Goal: Task Accomplishment & Management: Complete application form

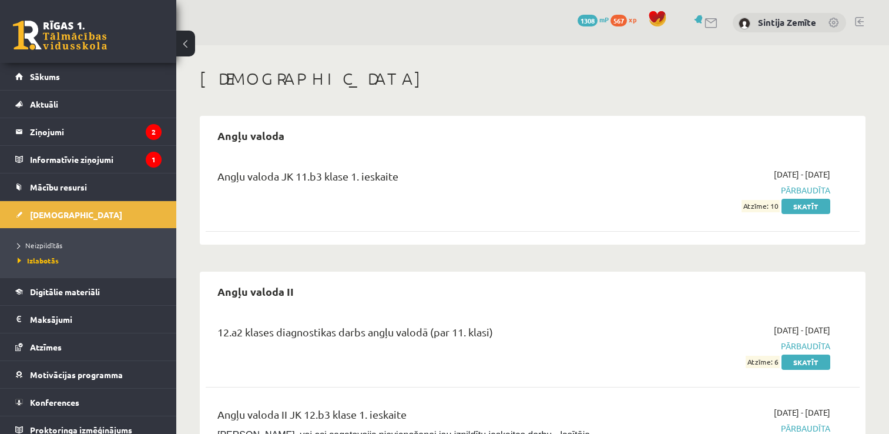
scroll to position [176, 0]
click at [65, 243] on link "Neizpildītās" at bounding box center [91, 245] width 147 height 11
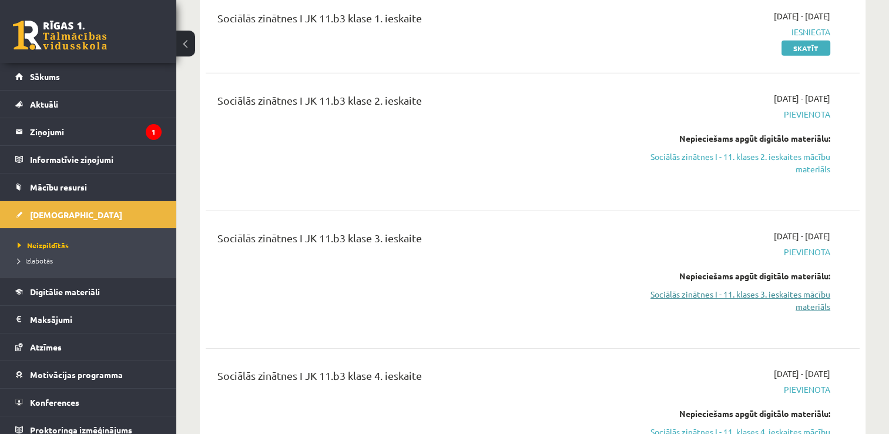
scroll to position [3643, 0]
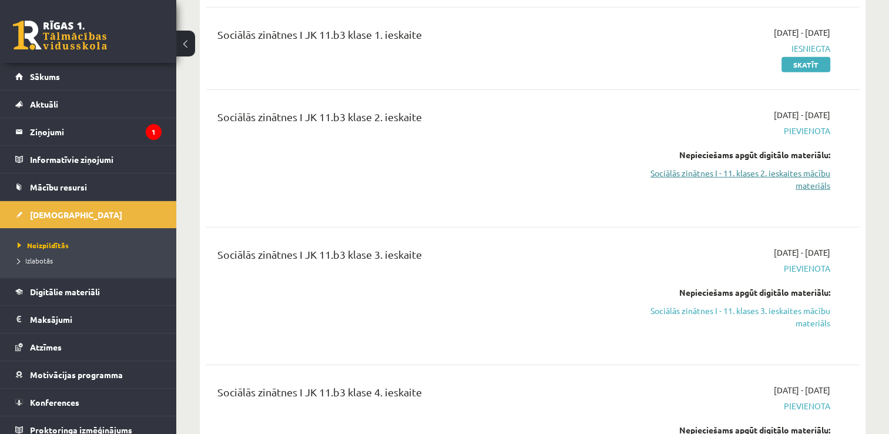
click at [712, 167] on link "Sociālās zinātnes I - 11. klases 2. ieskaites mācību materiāls" at bounding box center [734, 179] width 193 height 25
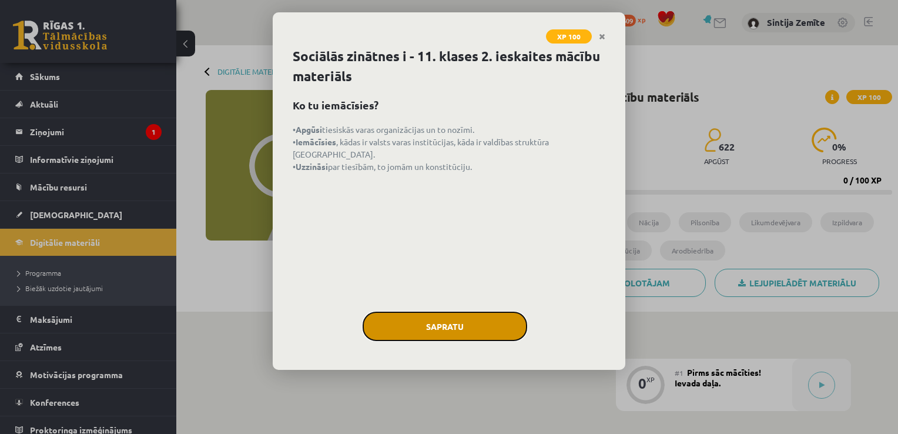
click at [427, 334] on button "Sapratu" at bounding box center [445, 325] width 165 height 29
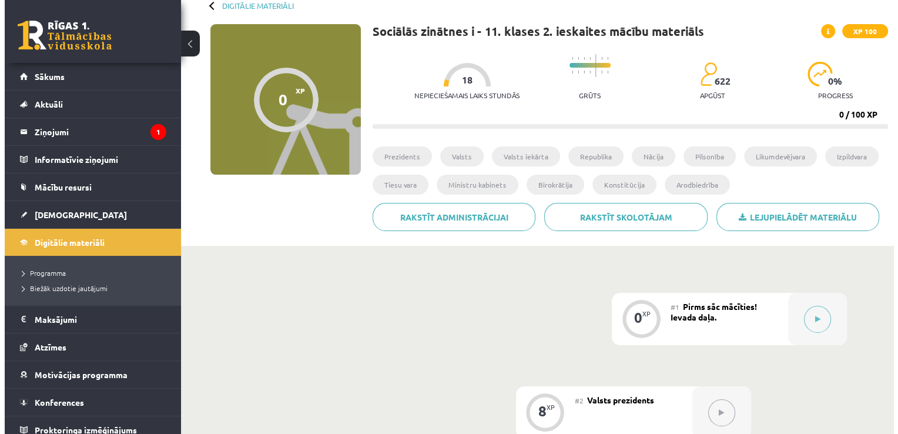
scroll to position [118, 0]
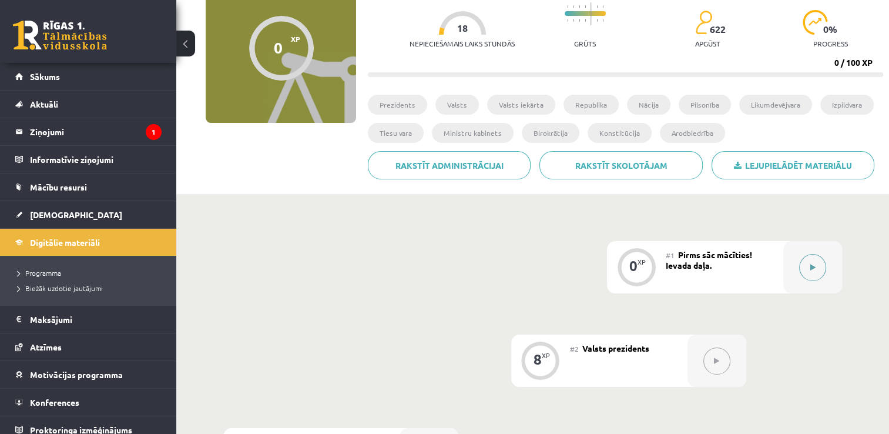
click at [806, 255] on button at bounding box center [812, 267] width 27 height 27
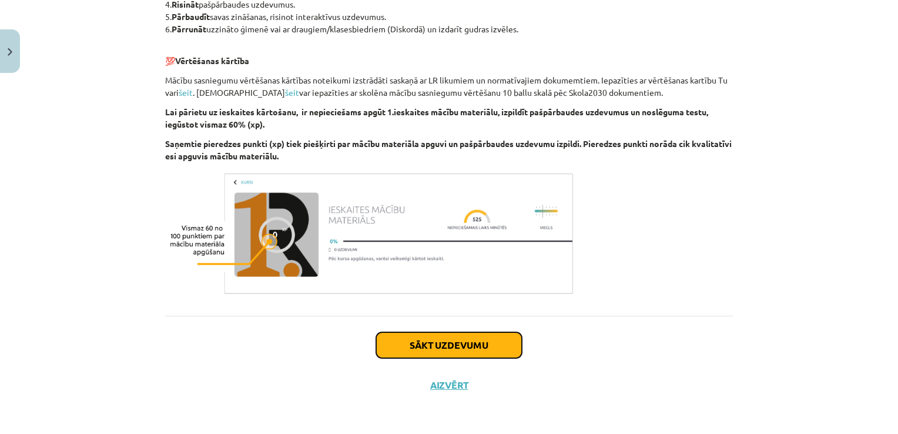
click at [469, 339] on button "Sākt uzdevumu" at bounding box center [449, 345] width 146 height 26
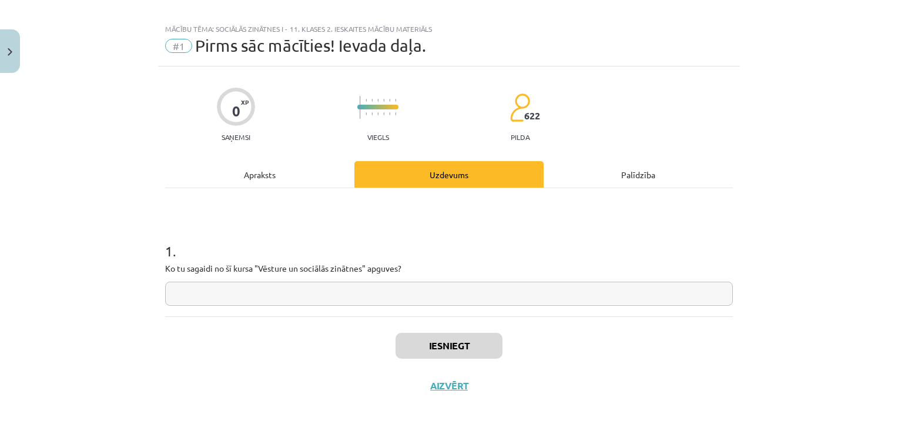
click at [464, 293] on input "text" at bounding box center [449, 293] width 568 height 24
type input "*"
click at [468, 339] on button "Iesniegt" at bounding box center [448, 346] width 107 height 26
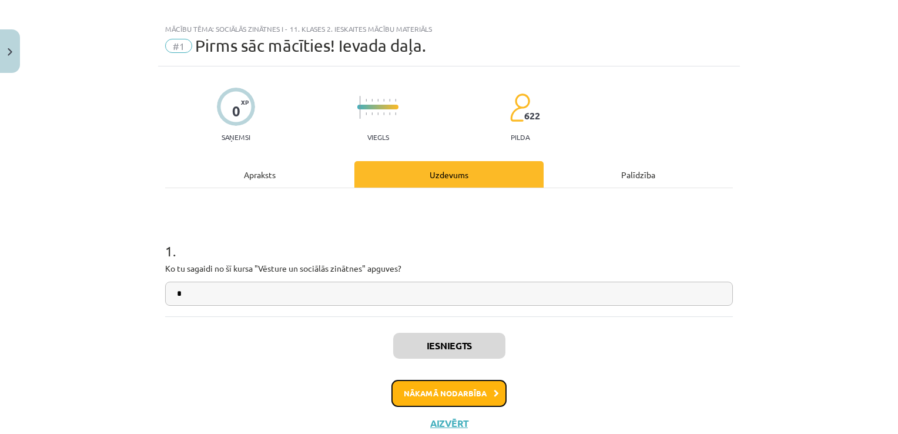
click at [447, 382] on button "Nākamā nodarbība" at bounding box center [448, 393] width 115 height 27
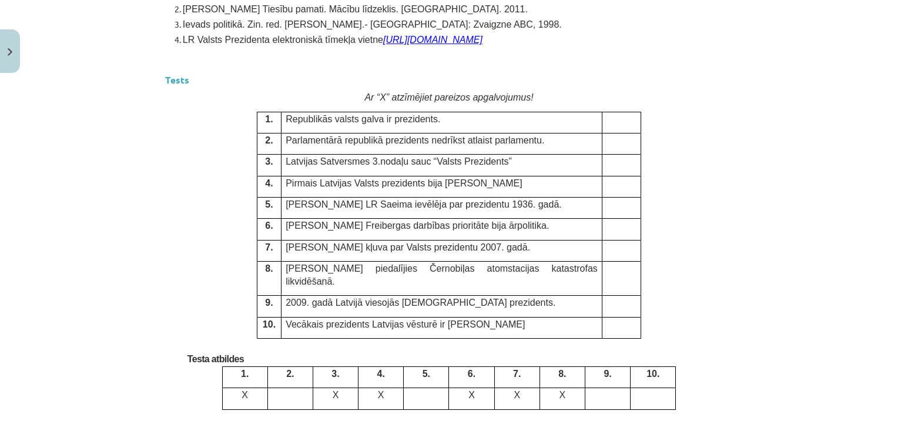
scroll to position [3105, 0]
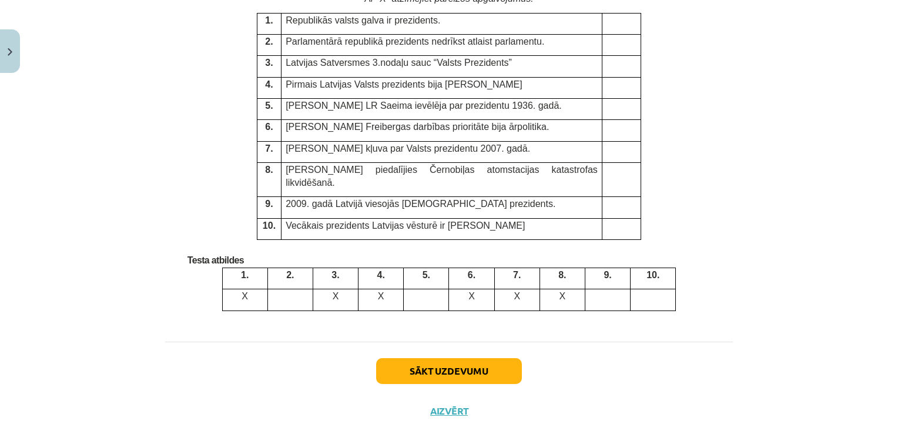
click at [430, 289] on p at bounding box center [426, 295] width 36 height 12
click at [613, 165] on td at bounding box center [621, 180] width 39 height 34
click at [613, 197] on td at bounding box center [621, 207] width 39 height 21
click at [444, 358] on button "Sākt uzdevumu" at bounding box center [449, 371] width 146 height 26
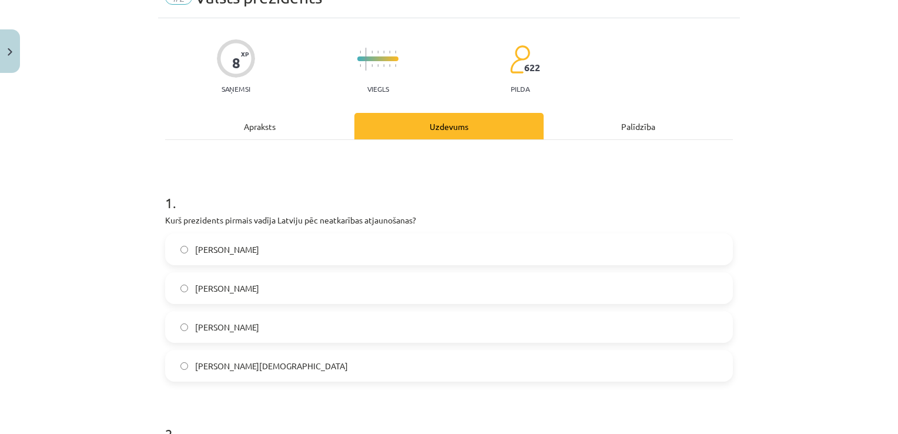
scroll to position [88, 0]
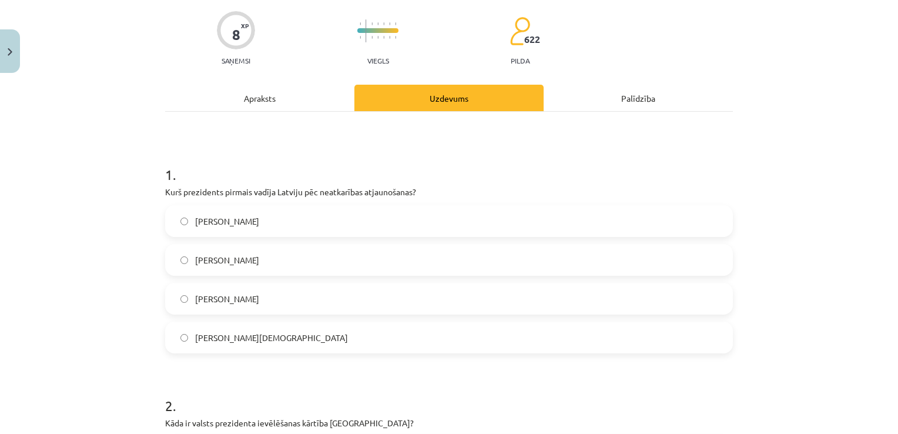
click at [220, 215] on span "[PERSON_NAME]" at bounding box center [227, 221] width 64 height 12
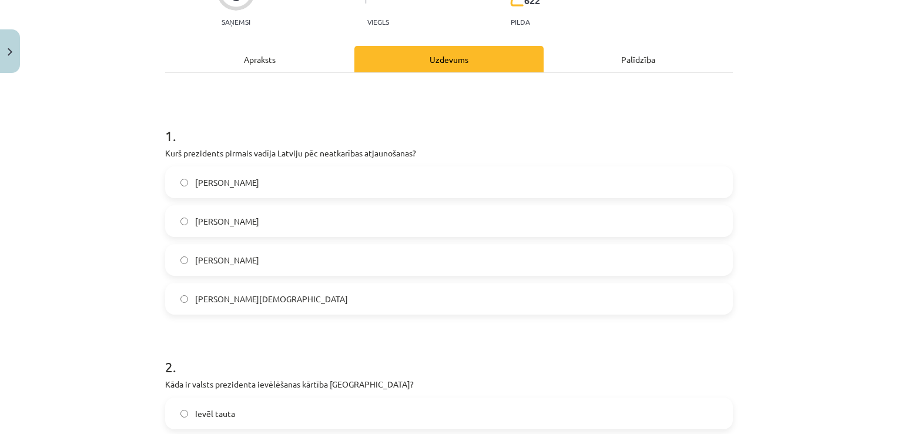
scroll to position [147, 0]
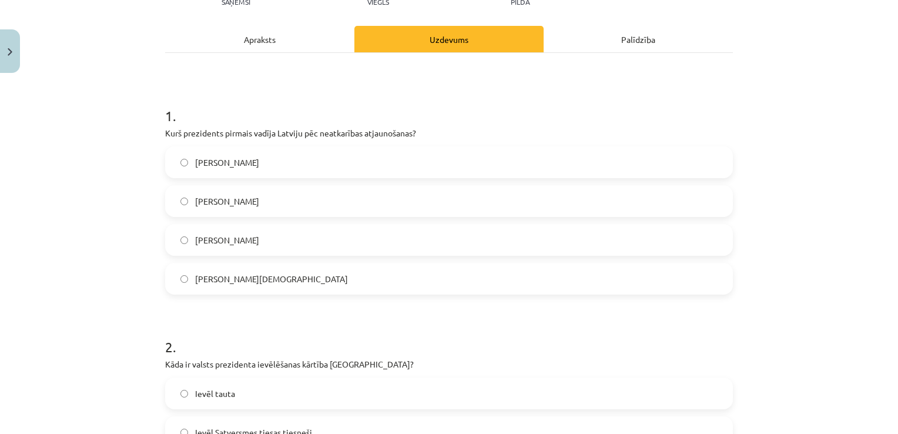
click at [222, 243] on span "[PERSON_NAME]" at bounding box center [227, 240] width 64 height 12
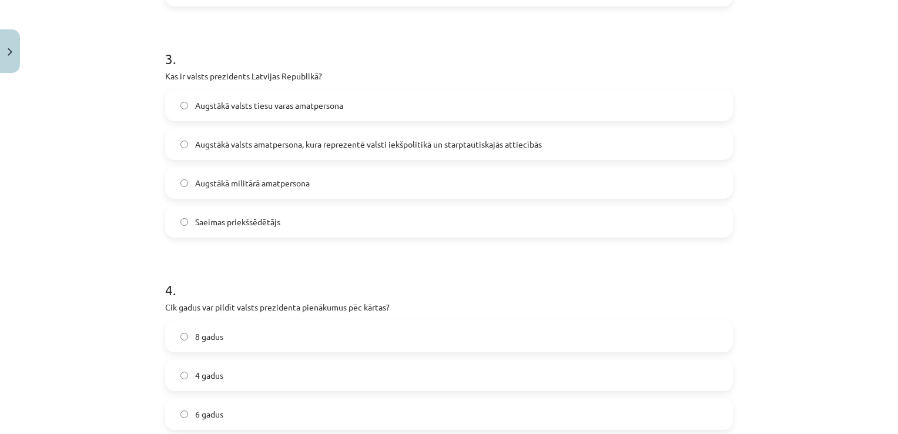
scroll to position [836, 0]
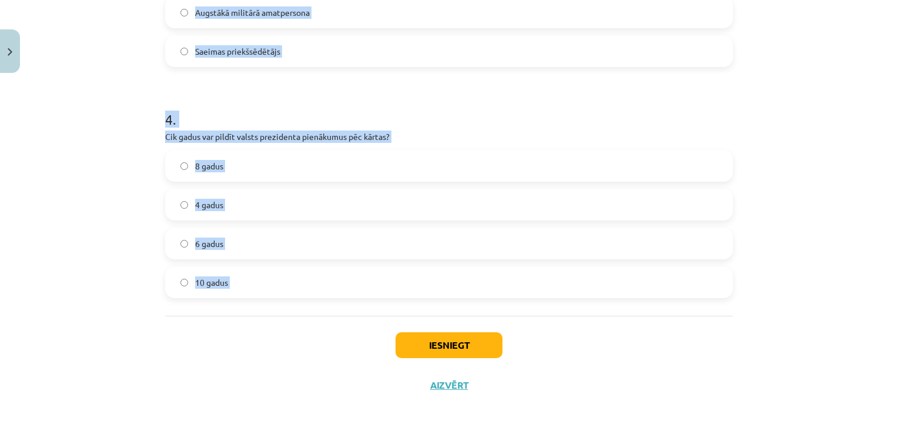
drag, startPoint x: 166, startPoint y: 133, endPoint x: 319, endPoint y: 324, distance: 244.6
copy form "Kurš prezidents pirmais vadīja Latviju pēc neatkarības atjaunošanas? [PERSON_NA…"
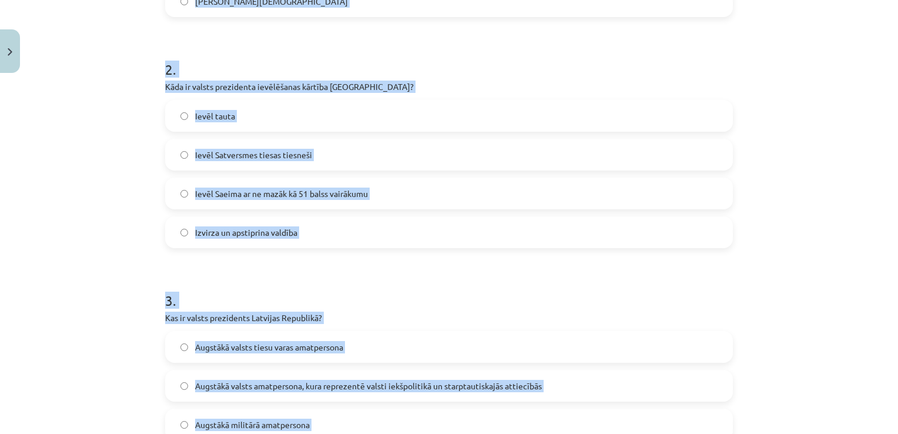
scroll to position [425, 0]
click at [407, 76] on h1 "2 ." at bounding box center [449, 58] width 568 height 36
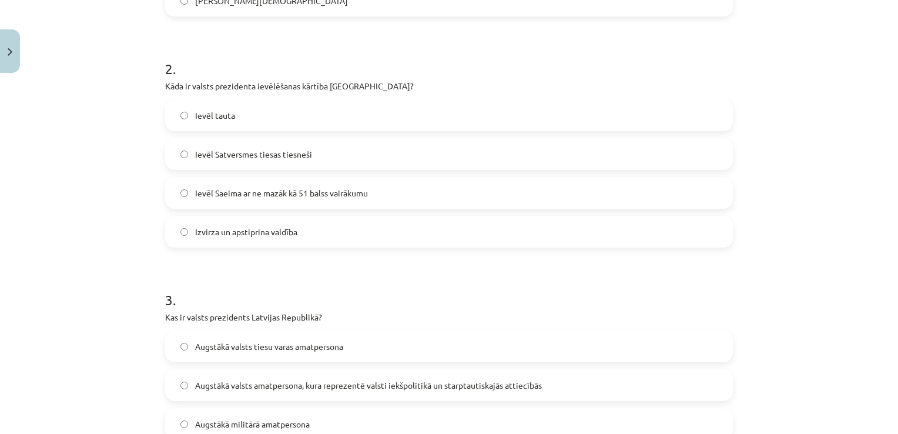
click at [310, 192] on span "Ievēl Saeima ar ne mazāk kā 51 balss vairākumu" at bounding box center [281, 193] width 173 height 12
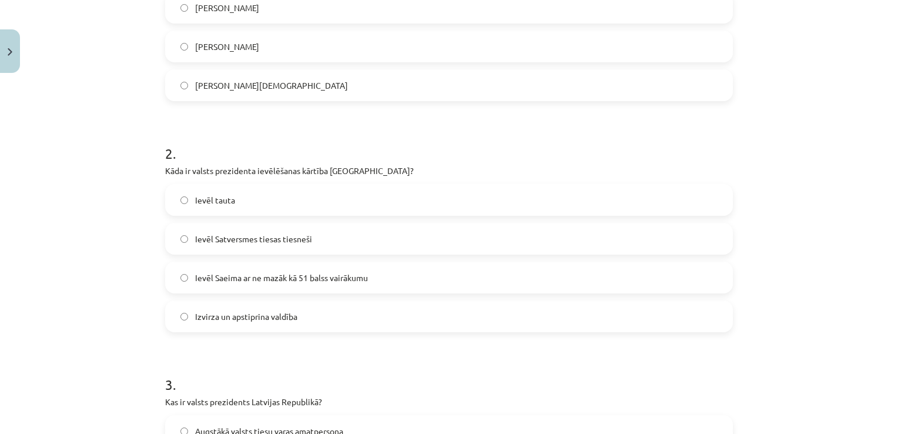
scroll to position [190, 0]
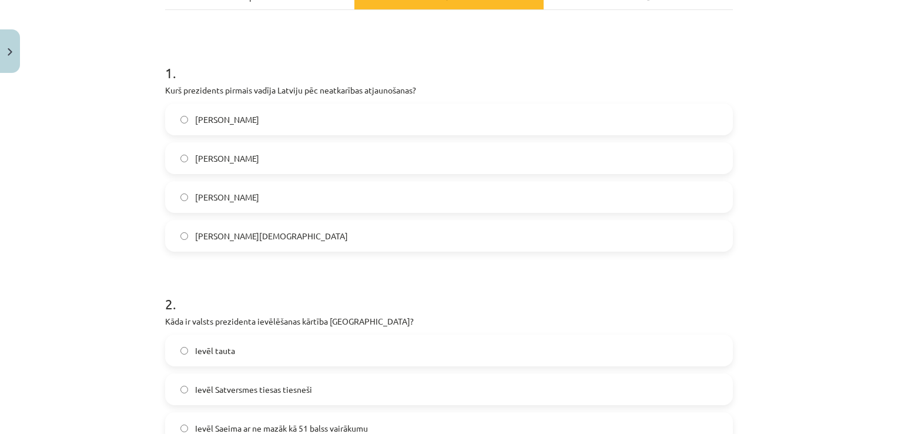
click at [219, 125] on label "[PERSON_NAME]" at bounding box center [448, 119] width 565 height 29
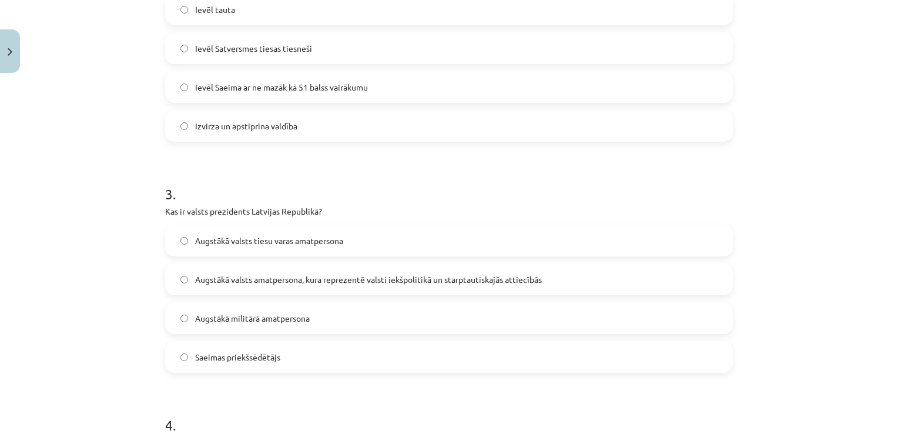
scroll to position [601, 0]
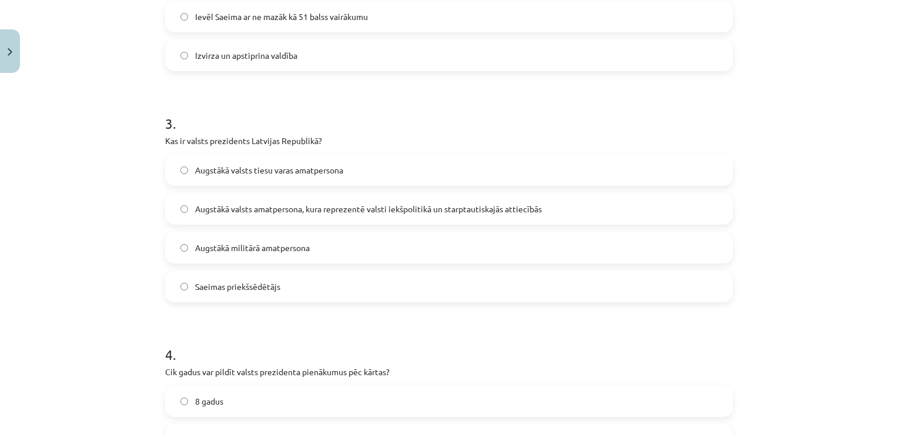
click at [361, 208] on span "Augstākā valsts amatpersona, kura reprezentē valsti iekšpolitikā un starptautis…" at bounding box center [368, 209] width 347 height 12
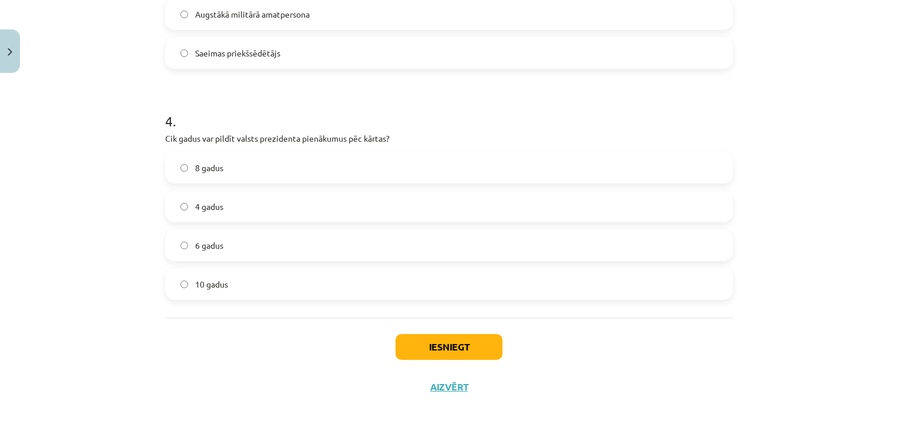
scroll to position [836, 0]
click at [349, 195] on label "4 gadus" at bounding box center [448, 204] width 565 height 29
click at [424, 338] on button "Iesniegt" at bounding box center [448, 345] width 107 height 26
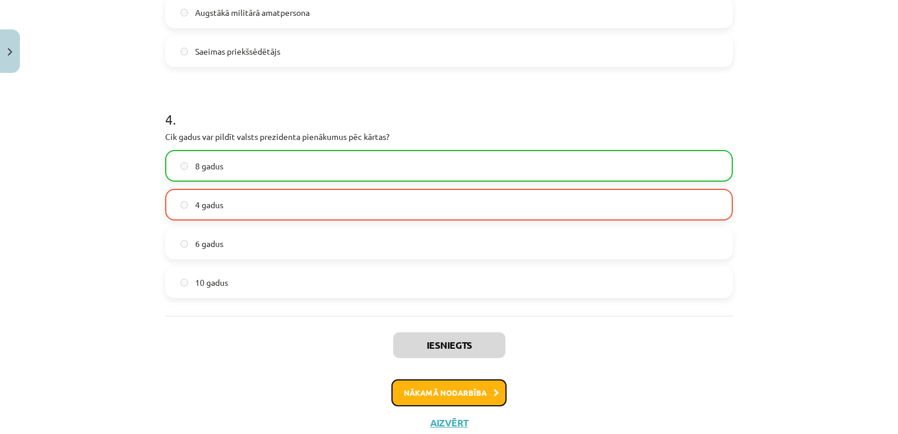
click at [434, 392] on button "Nākamā nodarbība" at bounding box center [448, 392] width 115 height 27
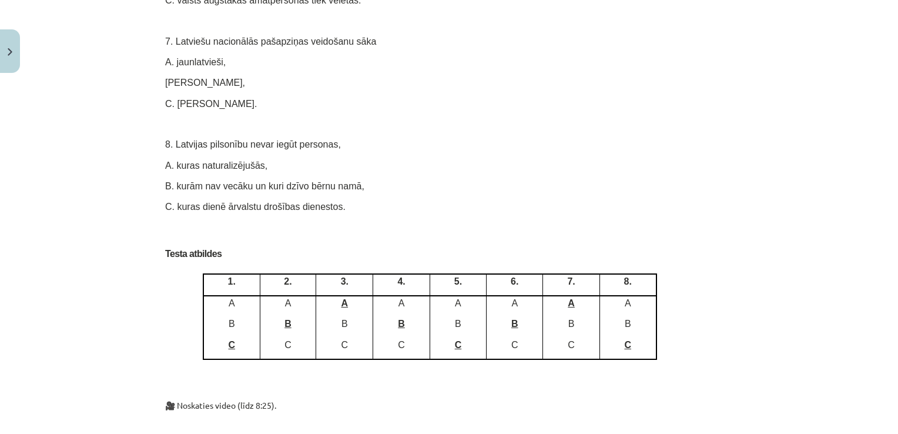
scroll to position [6895, 0]
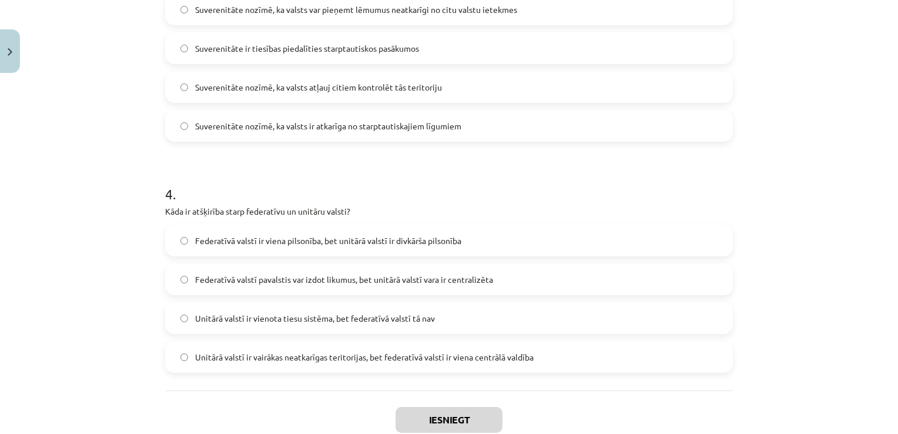
scroll to position [837, 0]
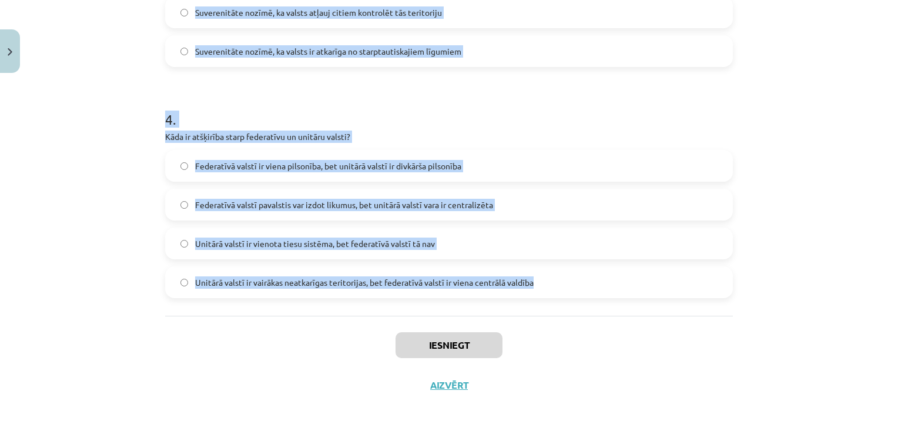
drag, startPoint x: 181, startPoint y: 254, endPoint x: 541, endPoint y: 279, distance: 361.0
copy form "Lor ip dolorsita? Consect ad elitseddo eiusmo tempo incidid ut labore Etdolore …"
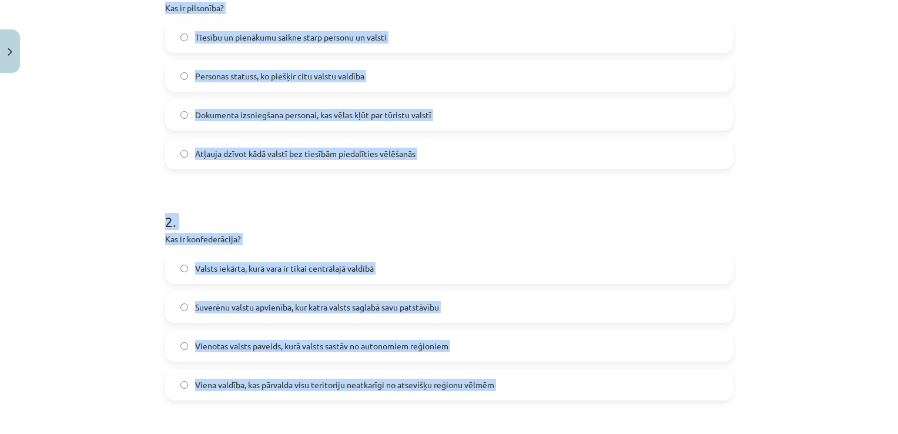
scroll to position [190, 0]
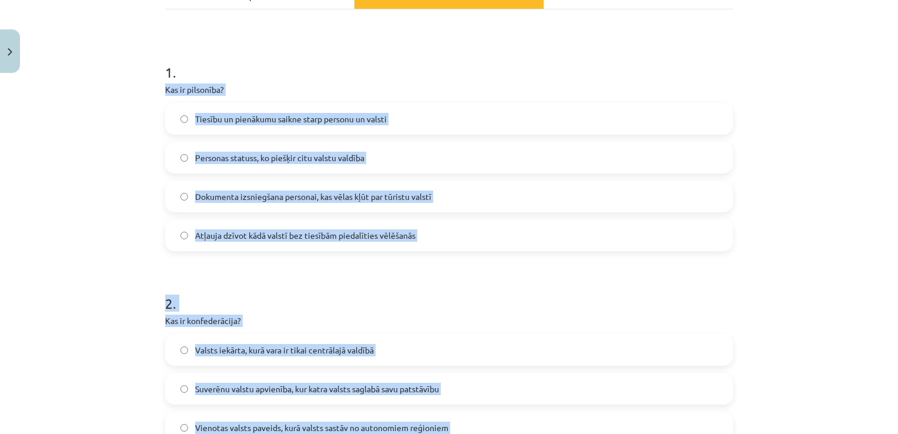
click at [432, 277] on h1 "2 ." at bounding box center [449, 292] width 568 height 36
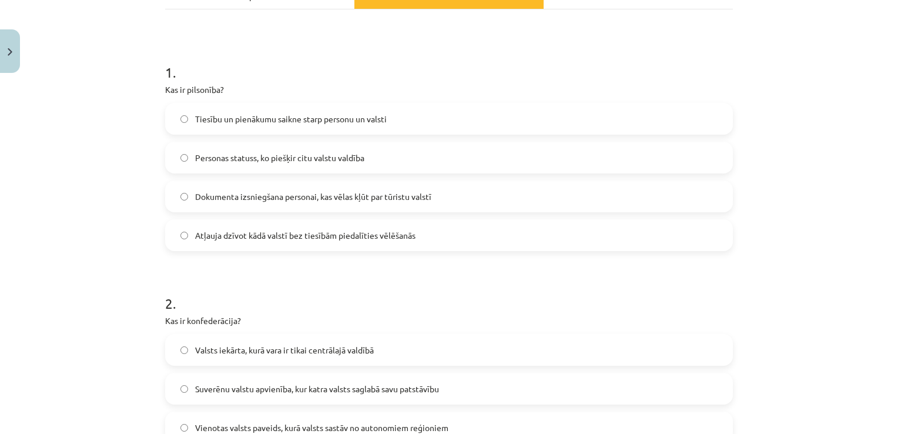
click at [282, 153] on span "Personas statuss, ko piešķir citu valstu valdība" at bounding box center [279, 158] width 169 height 12
click at [303, 119] on span "Tiesību un pienākumu saikne starp personu un valsti" at bounding box center [291, 119] width 192 height 12
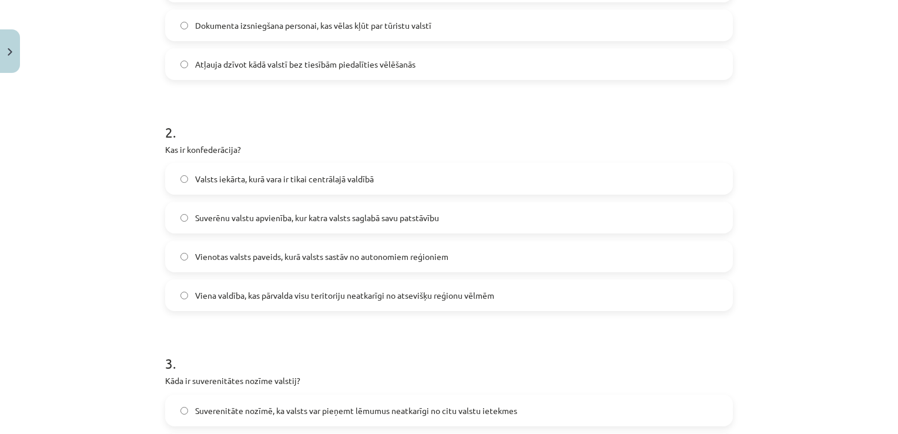
scroll to position [367, 0]
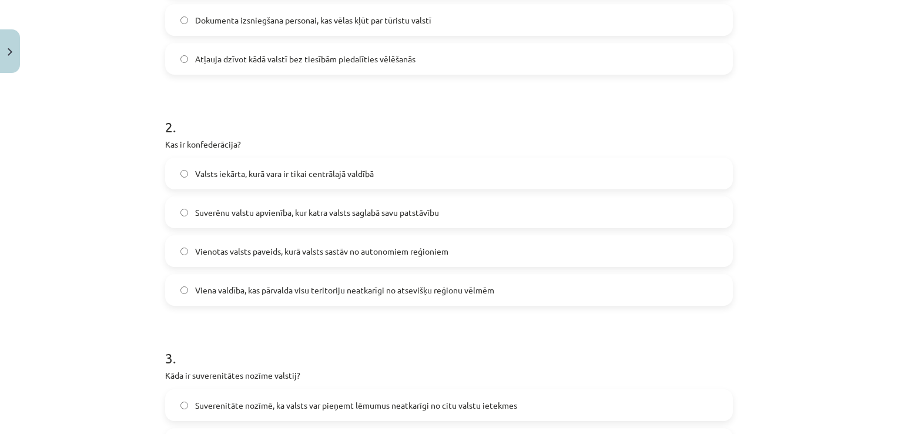
click at [283, 210] on span "Suverēnu valstu apvienība, kur katra valsts saglabā savu patstāvību" at bounding box center [317, 212] width 244 height 12
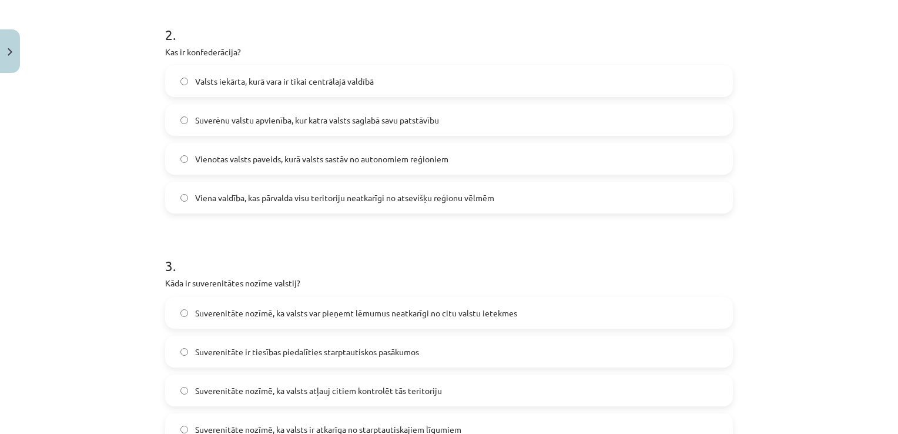
scroll to position [543, 0]
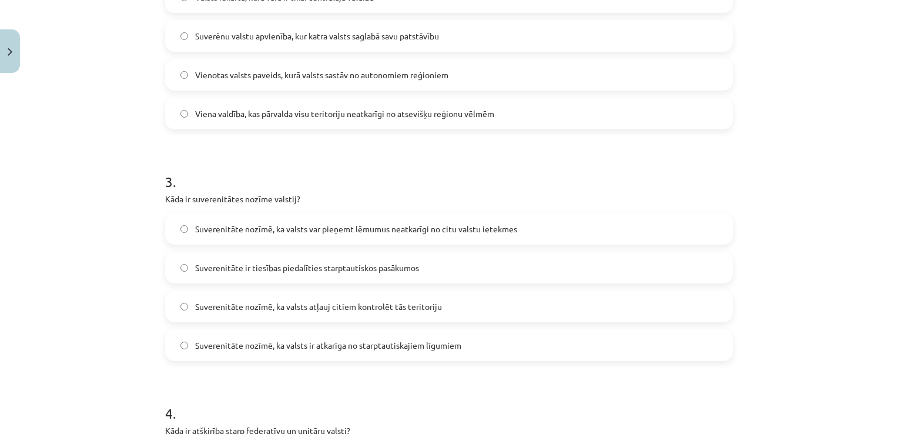
click at [329, 234] on span "Suverenitāte nozīmē, ka valsts var pieņemt lēmumus neatkarīgi no citu valstu ie…" at bounding box center [356, 229] width 322 height 12
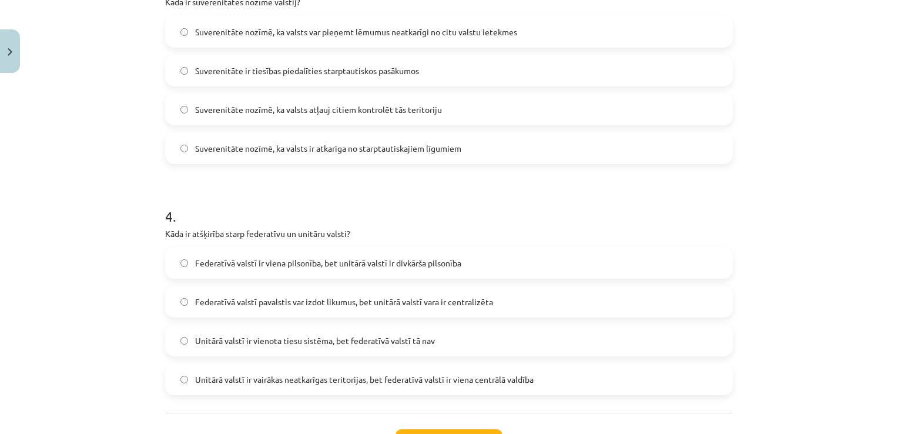
scroll to position [778, 0]
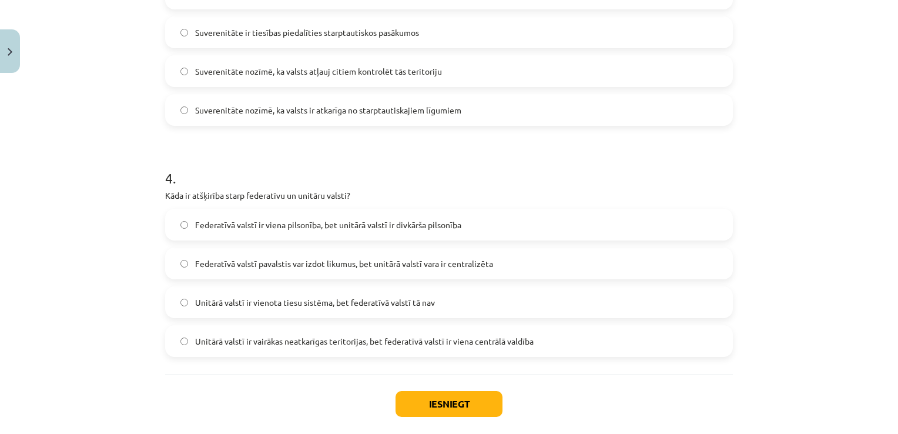
click at [342, 259] on span "Federatīvā valstī pavalstis var izdot likumus, bet unitārā valstī vara ir centr…" at bounding box center [344, 263] width 298 height 12
click at [431, 412] on button "Iesniegt" at bounding box center [448, 404] width 107 height 26
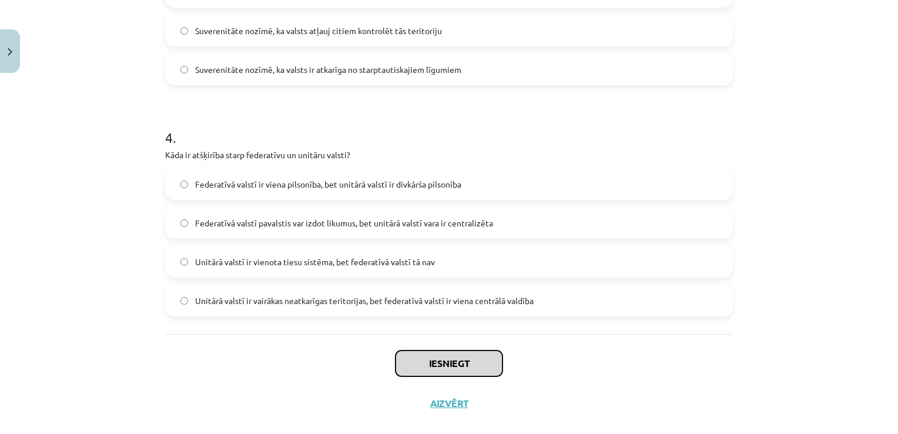
scroll to position [837, 0]
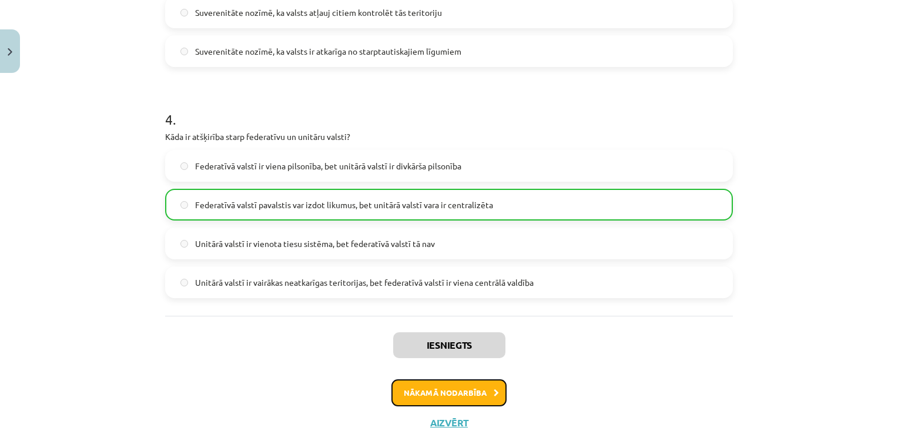
click at [436, 388] on button "Nākamā nodarbība" at bounding box center [448, 392] width 115 height 27
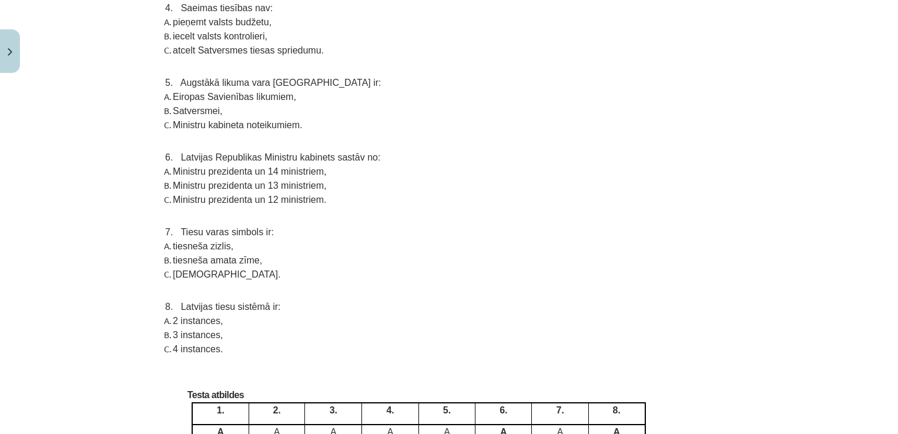
scroll to position [4778, 0]
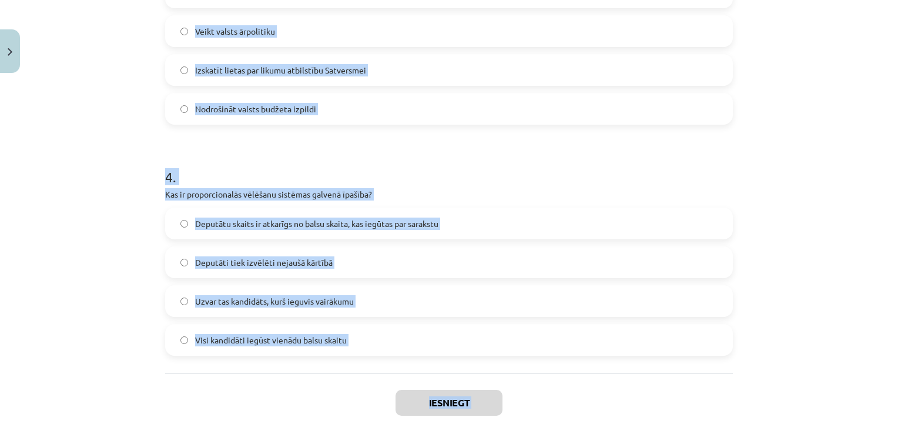
scroll to position [836, 0]
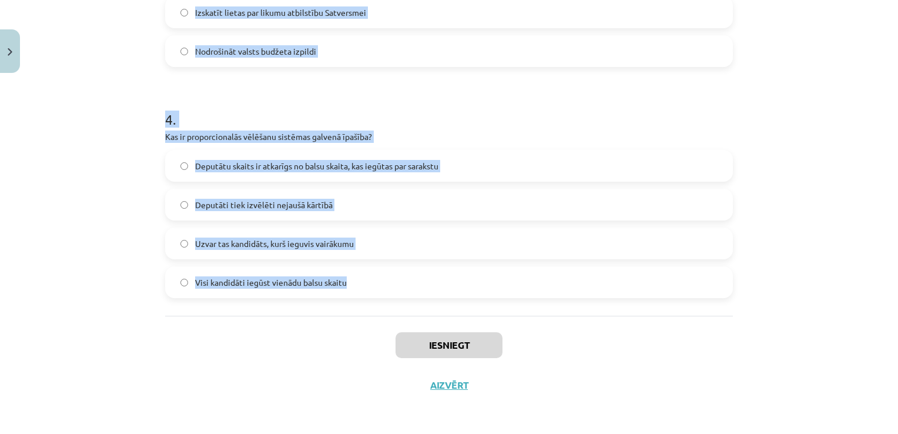
drag, startPoint x: 152, startPoint y: 130, endPoint x: 355, endPoint y: 294, distance: 261.2
click at [355, 294] on div "Mācību tēma: Sociālās zinātnes i - 11. klases 2. ieskaites mācību materiāls #4 …" at bounding box center [449, 217] width 898 height 434
copy form "Kas ir valsts pamatpazīmes? Likumdevējvara, izpildvara, tiesu vara Teritorija, …"
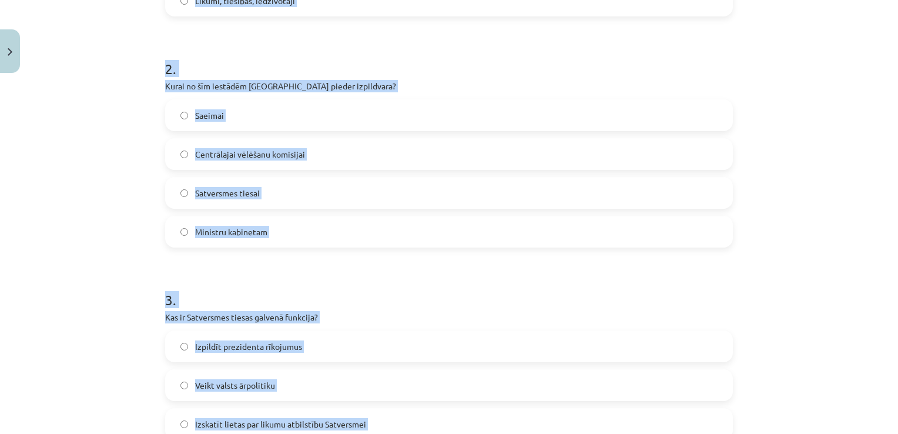
scroll to position [190, 0]
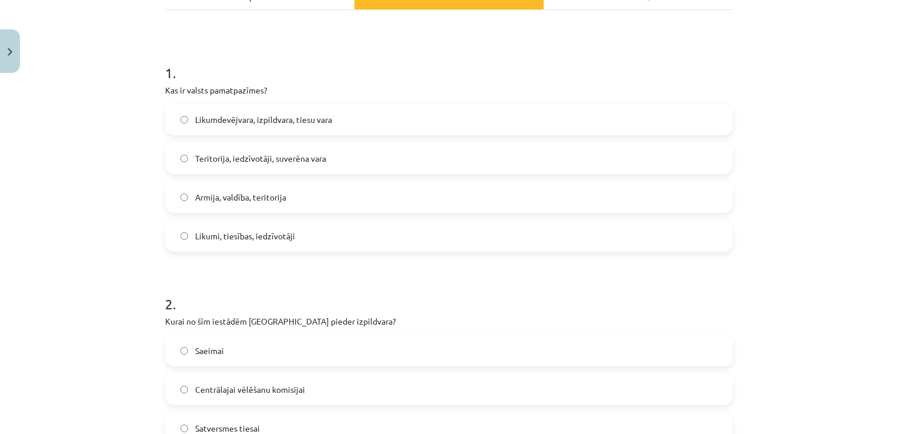
click at [328, 154] on label "Teritorija, iedzīvotāji, suverēna vara" at bounding box center [448, 157] width 565 height 29
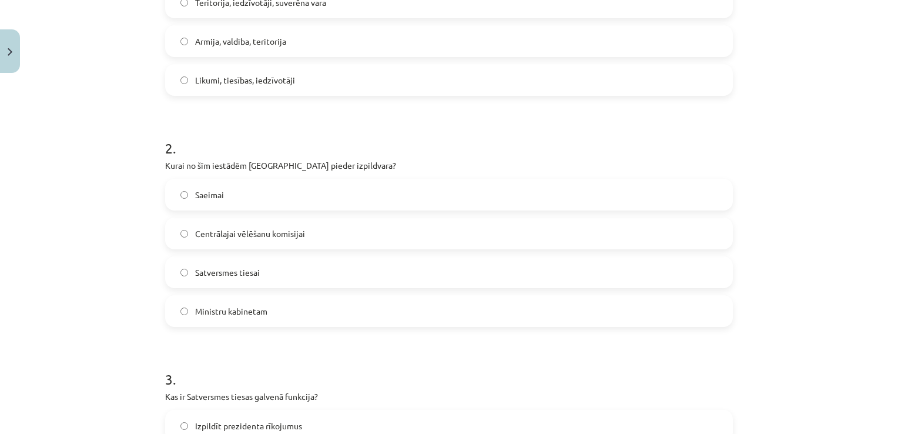
scroll to position [366, 0]
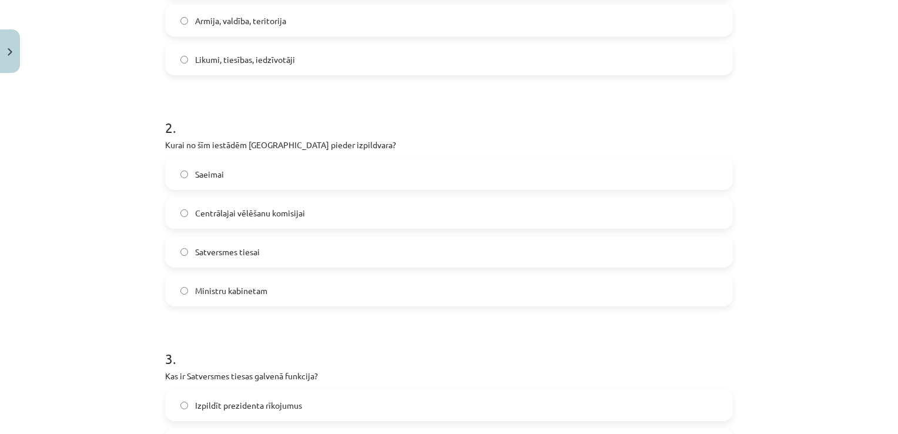
click at [288, 292] on label "Ministru kabinetam" at bounding box center [448, 290] width 565 height 29
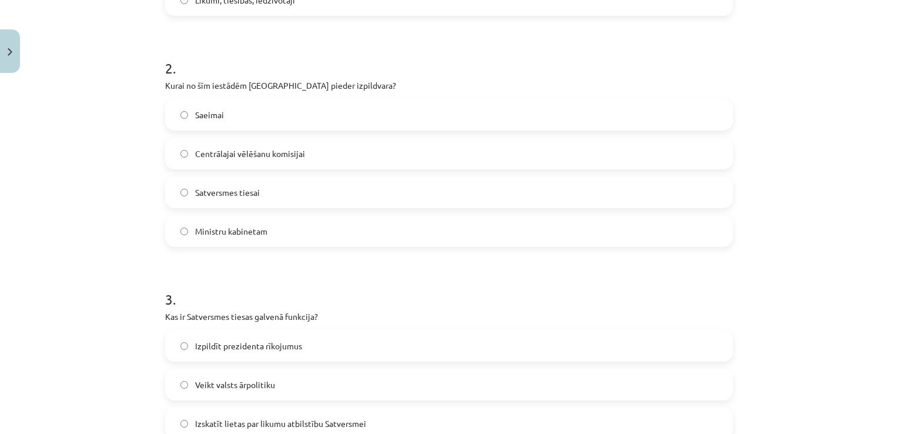
scroll to position [542, 0]
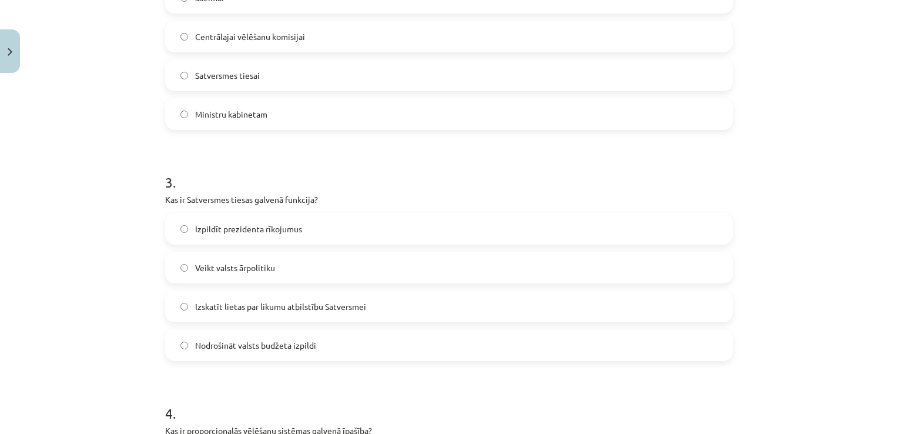
click at [306, 304] on span "Izskatīt lietas par likumu atbilstību Satversmei" at bounding box center [280, 306] width 171 height 12
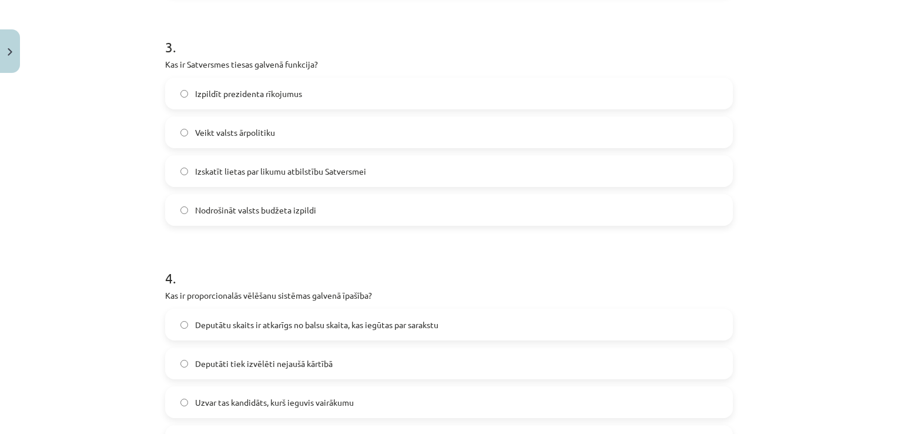
scroll to position [836, 0]
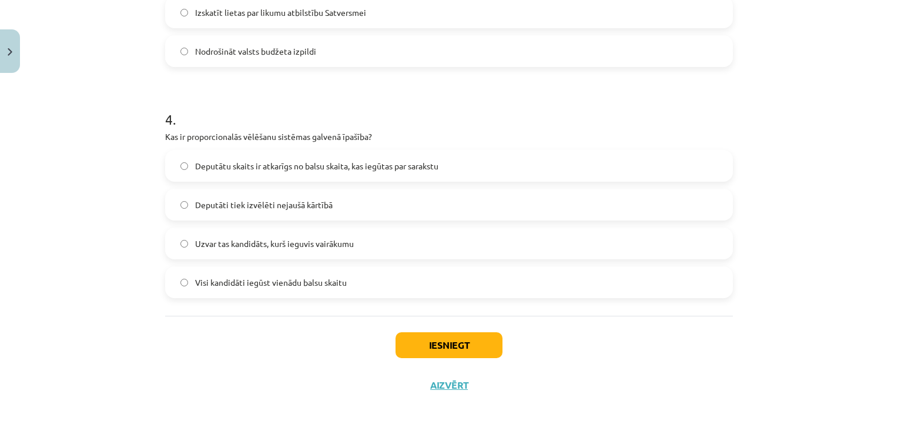
click at [263, 172] on label "Deputātu skaits ir atkarīgs no balsu skaita, kas iegūtas par sarakstu" at bounding box center [448, 165] width 565 height 29
click at [440, 343] on button "Iesniegt" at bounding box center [448, 345] width 107 height 26
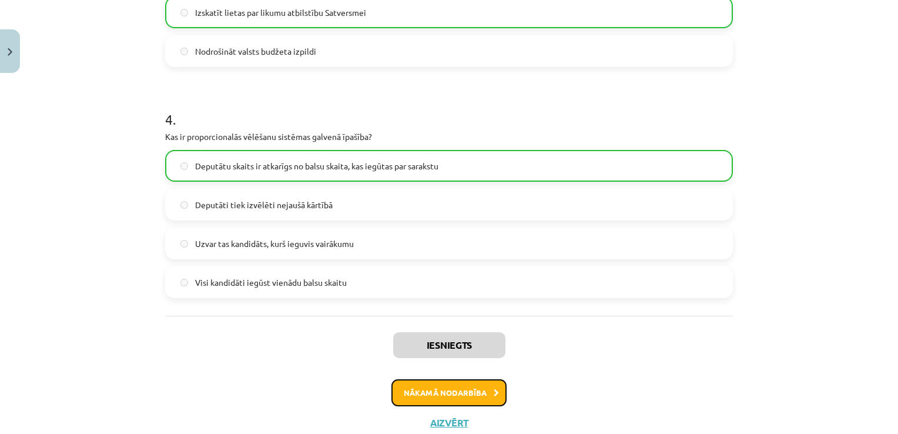
click at [442, 390] on button "Nākamā nodarbība" at bounding box center [448, 392] width 115 height 27
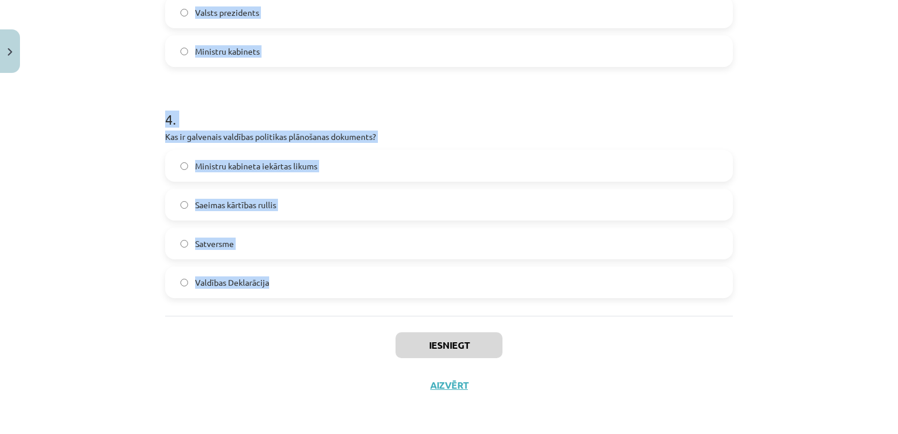
drag, startPoint x: 151, startPoint y: 250, endPoint x: 290, endPoint y: 288, distance: 144.4
click at [290, 288] on div "Mācību tēma: Sociālās zinātnes i - 11. klases 2. ieskaites mācību materiāls #5 …" at bounding box center [449, 217] width 898 height 434
copy form "Kurš personīgi sastāda Ministru kabinetu [GEOGRAPHIC_DATA]? Satversmes tiesa Sa…"
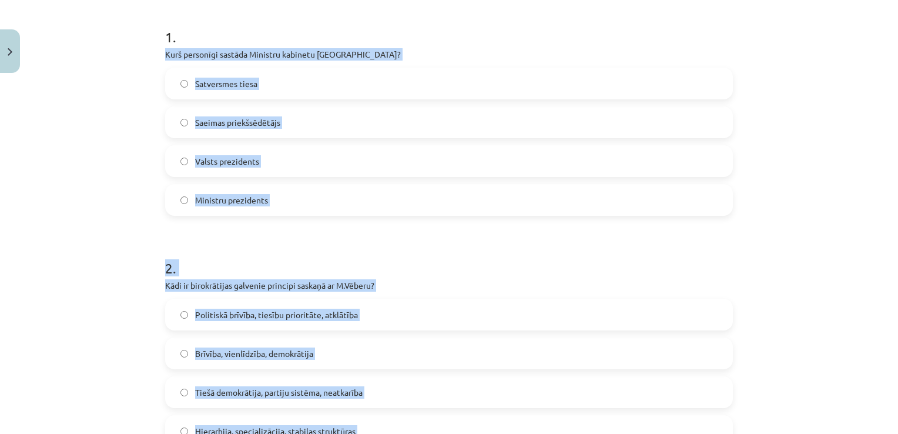
scroll to position [131, 0]
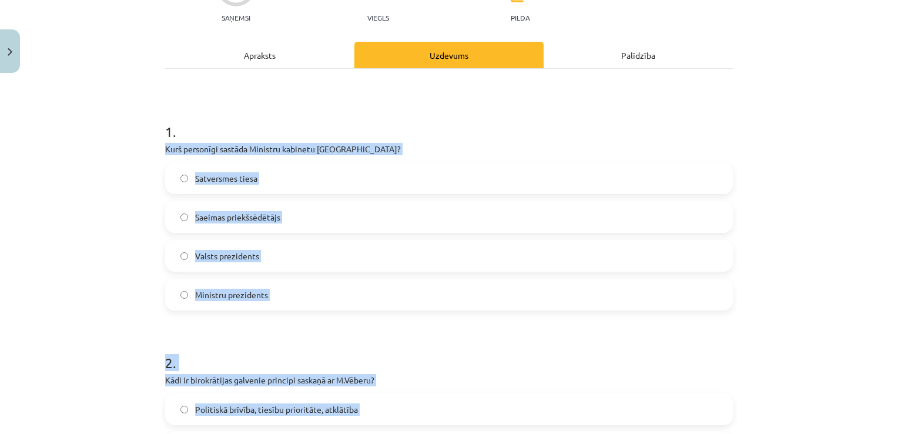
click at [394, 240] on div "Valsts prezidents" at bounding box center [449, 256] width 568 height 32
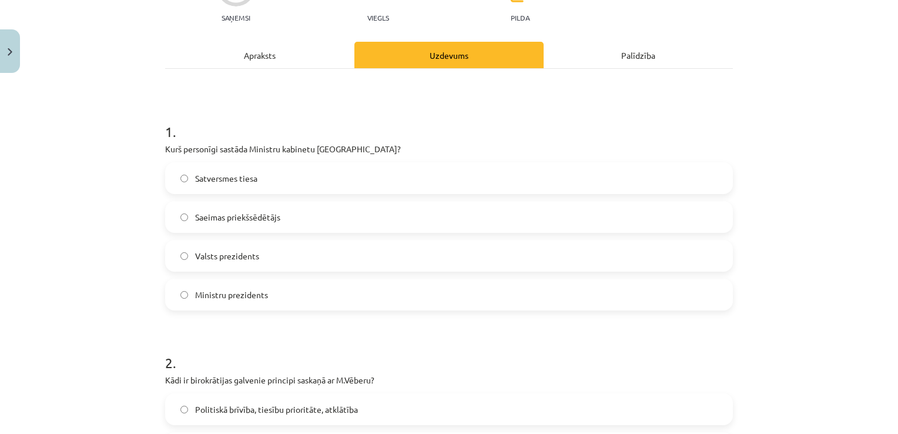
click at [373, 128] on h1 "1 ." at bounding box center [449, 121] width 568 height 36
click at [278, 295] on label "Ministru prezidents" at bounding box center [448, 294] width 565 height 29
click at [273, 259] on label "Valsts prezidents" at bounding box center [448, 255] width 565 height 29
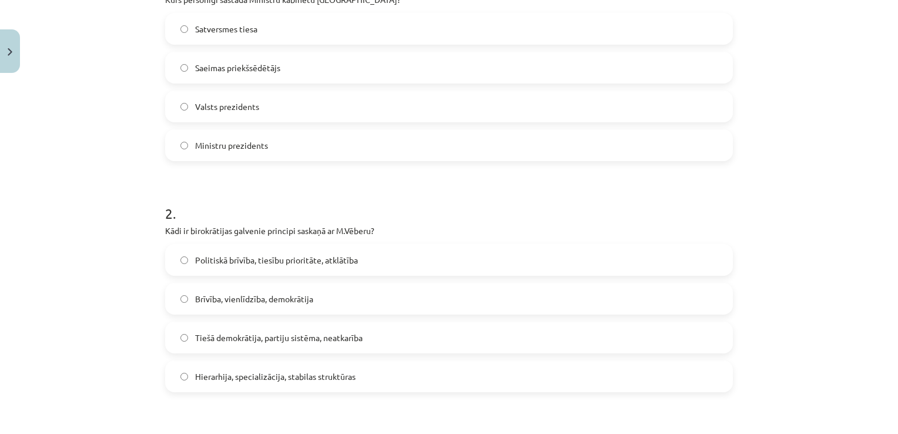
scroll to position [307, 0]
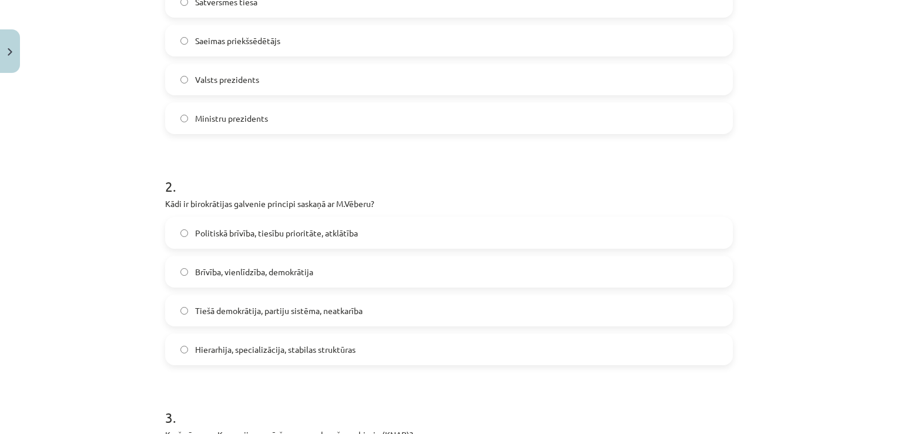
click at [291, 348] on span "Hierarhija, specializācija, stabilas struktūras" at bounding box center [275, 349] width 160 height 12
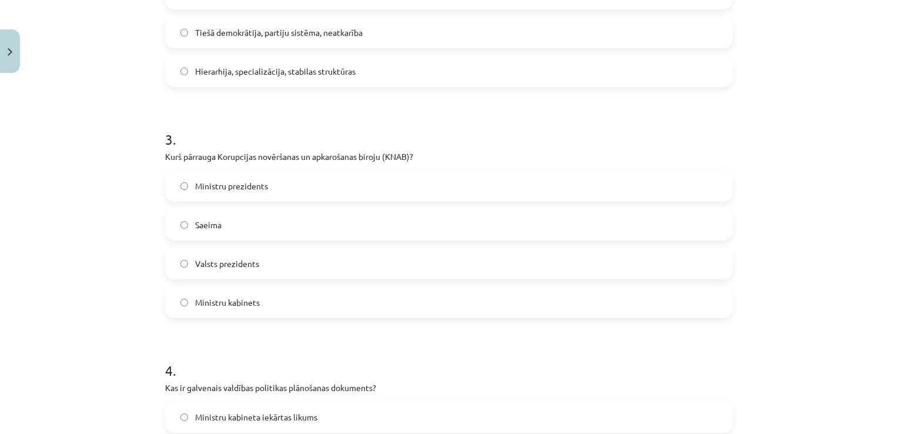
scroll to position [601, 0]
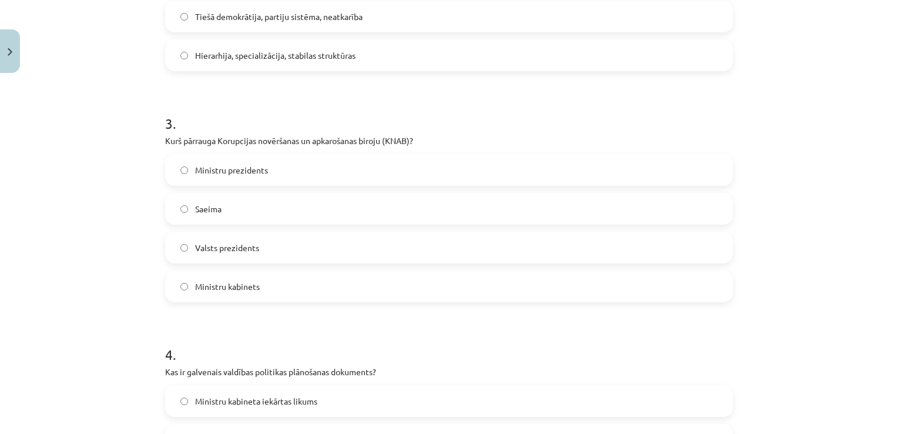
click at [251, 284] on span "Ministru kabinets" at bounding box center [227, 286] width 65 height 12
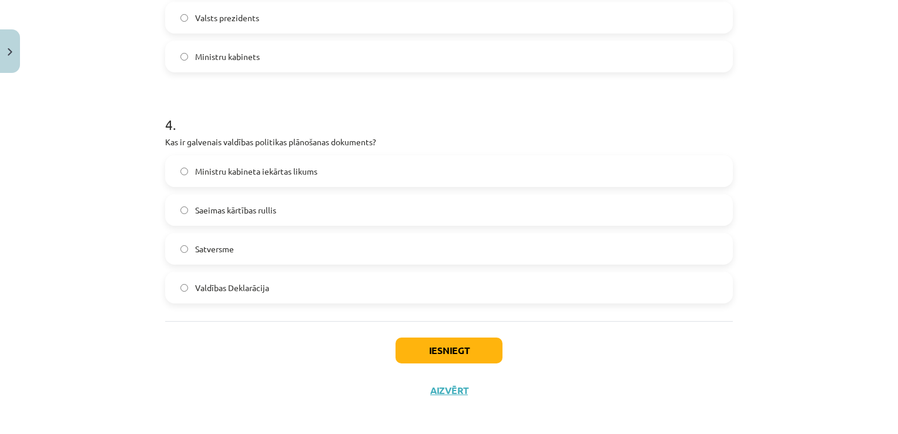
scroll to position [836, 0]
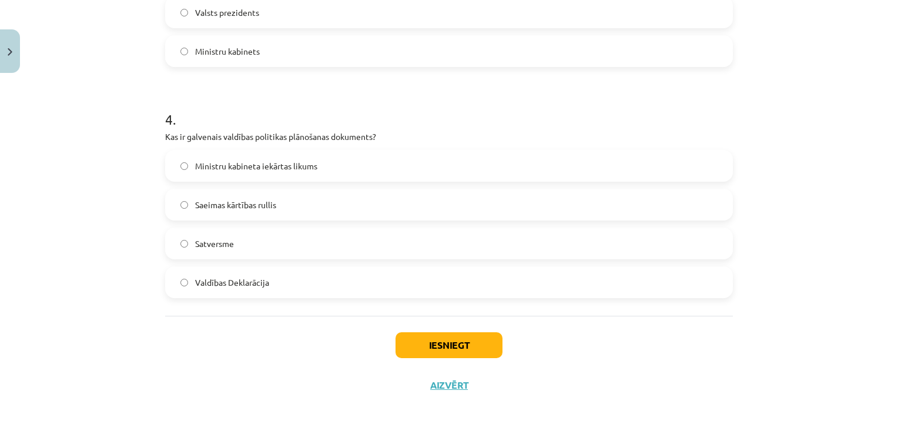
click at [260, 285] on span "Valdības Deklarācija" at bounding box center [232, 282] width 74 height 12
click at [428, 346] on button "Iesniegt" at bounding box center [448, 345] width 107 height 26
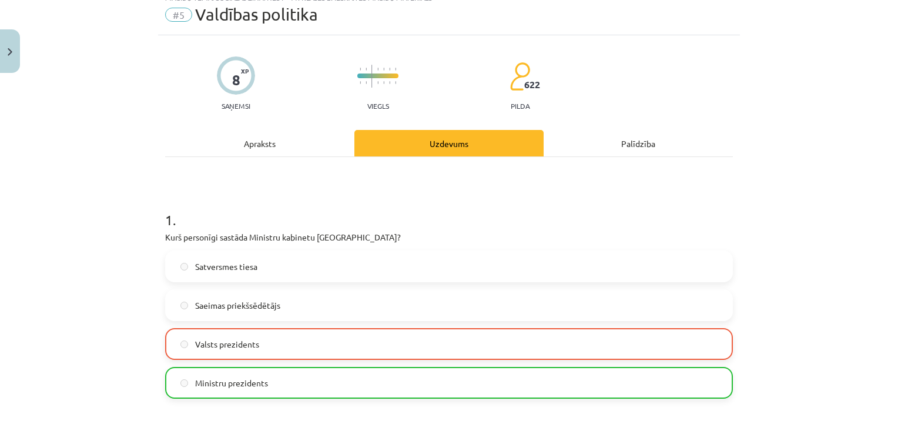
scroll to position [0, 0]
